Goal: Task Accomplishment & Management: Manage account settings

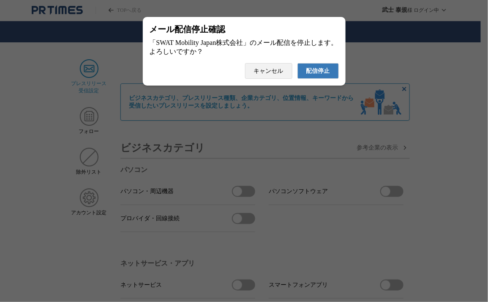
click at [298, 63] on button "配信停止" at bounding box center [318, 71] width 41 height 16
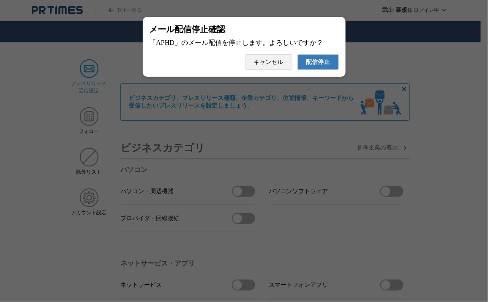
click at [298, 54] on button "配信停止" at bounding box center [318, 62] width 41 height 16
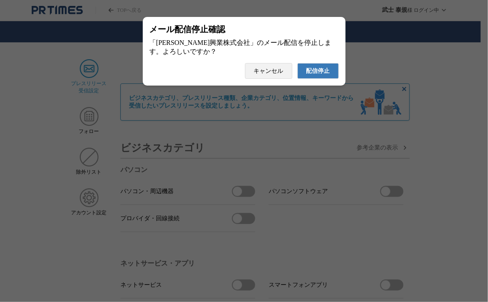
click at [321, 74] on span "配信停止" at bounding box center [319, 71] width 24 height 8
click at [298, 63] on button "配信停止" at bounding box center [318, 71] width 41 height 16
click at [328, 71] on span "配信停止" at bounding box center [319, 71] width 24 height 8
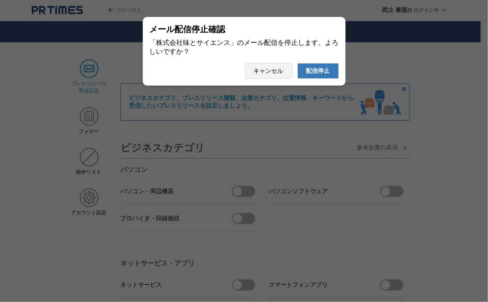
click at [298, 63] on button "配信停止" at bounding box center [318, 71] width 41 height 16
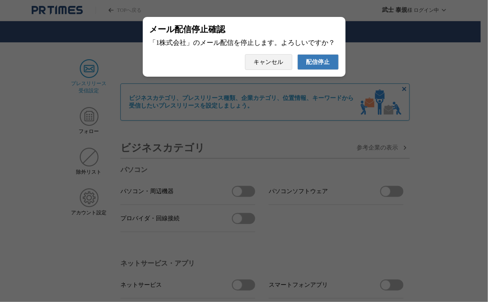
click at [298, 54] on button "配信停止" at bounding box center [318, 62] width 41 height 16
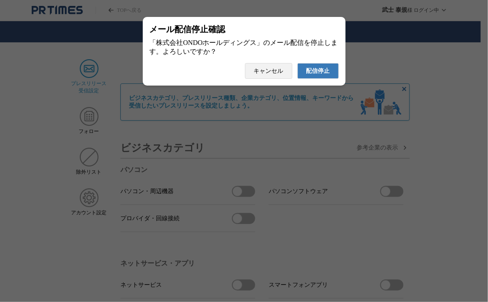
click at [298, 63] on button "配信停止" at bounding box center [318, 71] width 41 height 16
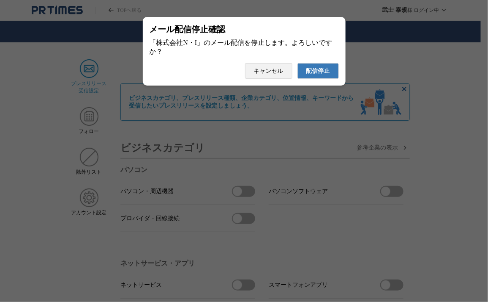
click at [298, 63] on button "配信停止" at bounding box center [318, 71] width 41 height 16
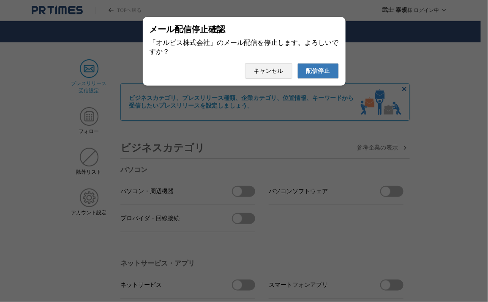
click at [298, 63] on button "配信停止" at bounding box center [318, 71] width 41 height 16
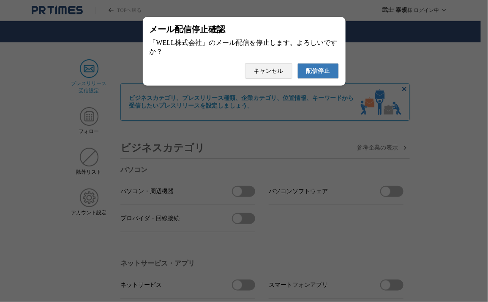
click at [298, 63] on button "配信停止" at bounding box center [318, 71] width 41 height 16
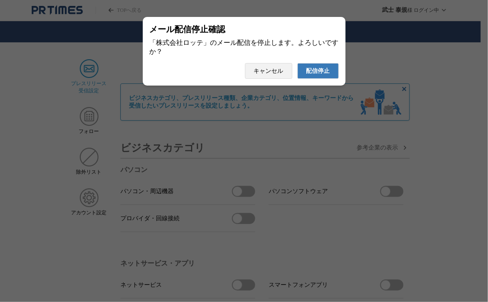
click at [298, 63] on button "配信停止" at bounding box center [318, 71] width 41 height 16
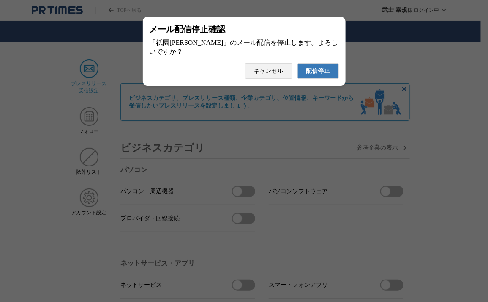
click at [298, 63] on button "配信停止" at bounding box center [318, 71] width 41 height 16
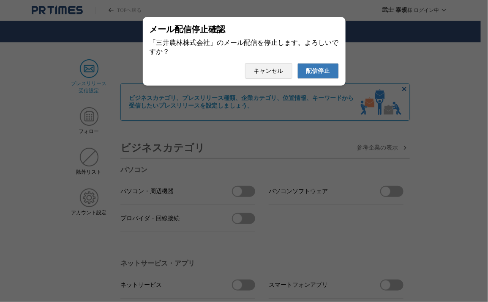
click at [298, 63] on button "配信停止" at bounding box center [318, 71] width 41 height 16
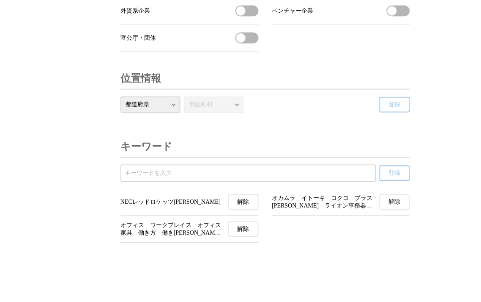
scroll to position [2935, 0]
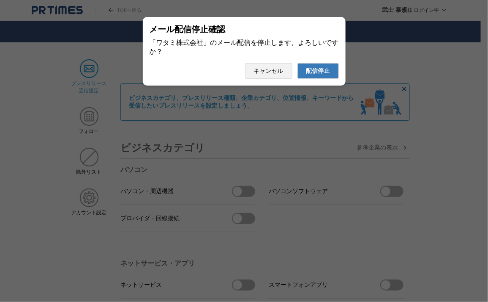
click at [298, 63] on button "配信停止" at bounding box center [318, 71] width 41 height 16
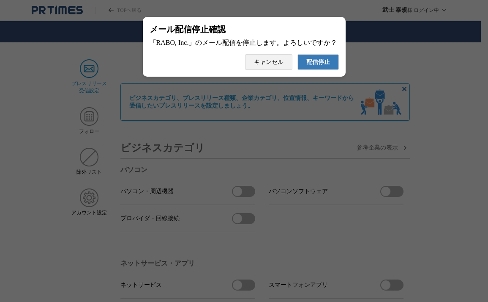
click at [298, 54] on button "配信停止" at bounding box center [318, 62] width 41 height 16
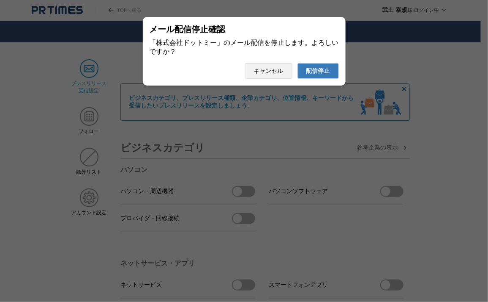
click at [298, 63] on button "配信停止" at bounding box center [318, 71] width 41 height 16
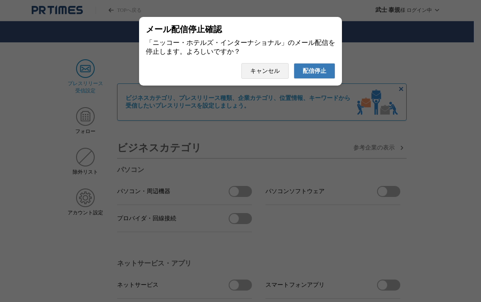
click at [294, 63] on button "配信停止" at bounding box center [314, 71] width 41 height 16
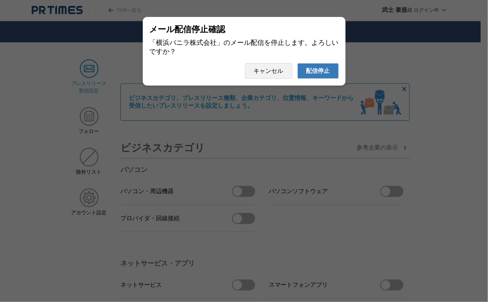
click at [298, 63] on button "配信停止" at bounding box center [318, 71] width 41 height 16
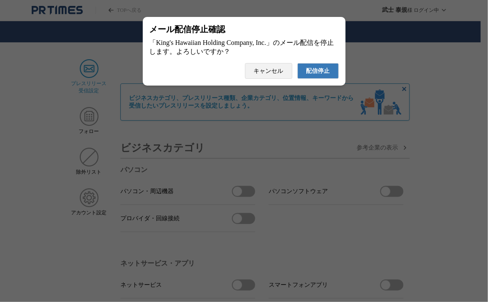
click at [329, 74] on span "配信停止" at bounding box center [319, 71] width 24 height 8
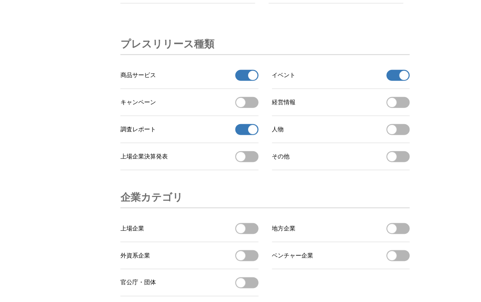
scroll to position [2659, 0]
